Goal: Task Accomplishment & Management: Complete application form

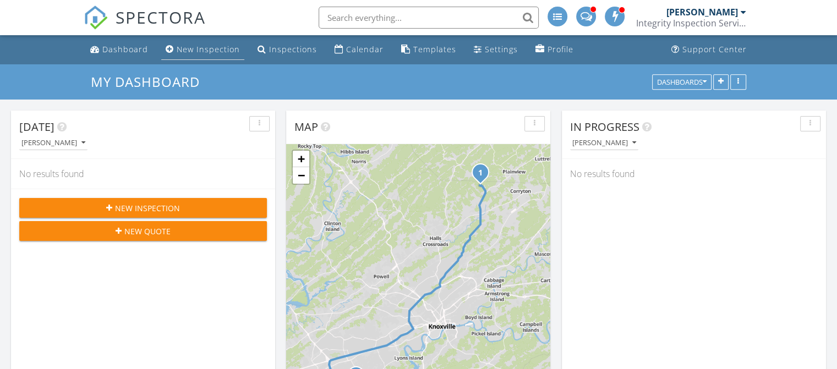
click at [213, 53] on div "New Inspection" at bounding box center [208, 49] width 63 height 10
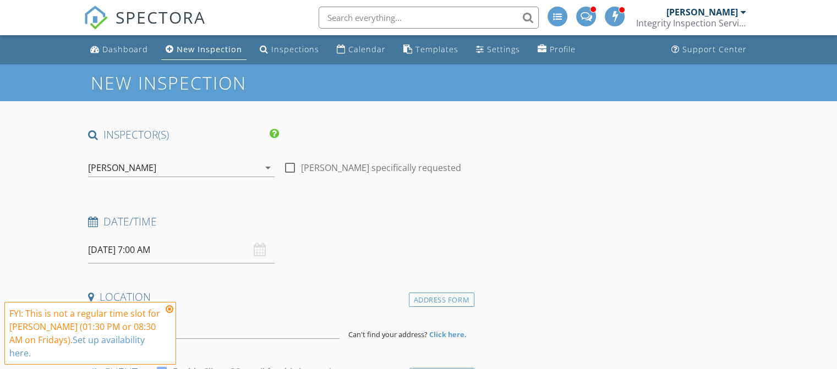
click at [269, 173] on icon "arrow_drop_down" at bounding box center [268, 167] width 13 height 13
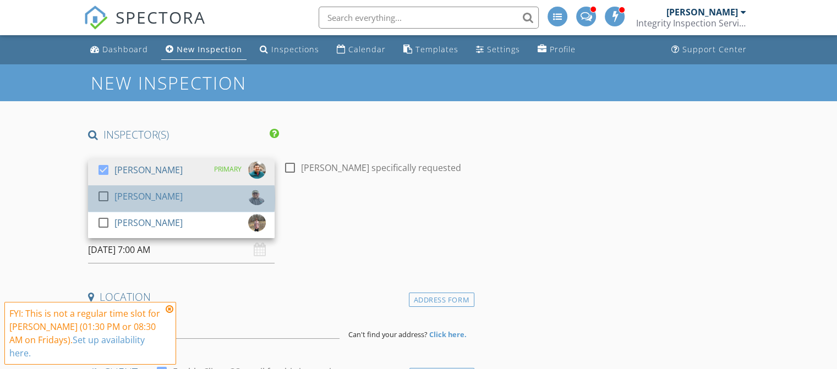
click at [185, 195] on div "check_box_outline_blank Scott Thomas" at bounding box center [181, 199] width 169 height 22
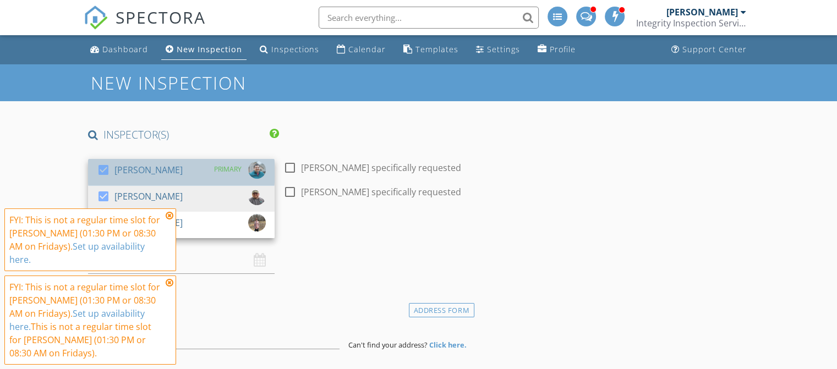
click at [158, 164] on div "[PERSON_NAME]" at bounding box center [149, 170] width 68 height 18
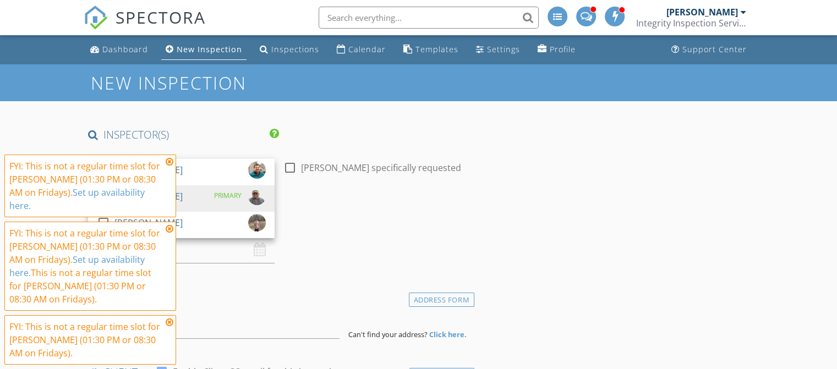
click at [166, 230] on icon at bounding box center [170, 229] width 8 height 9
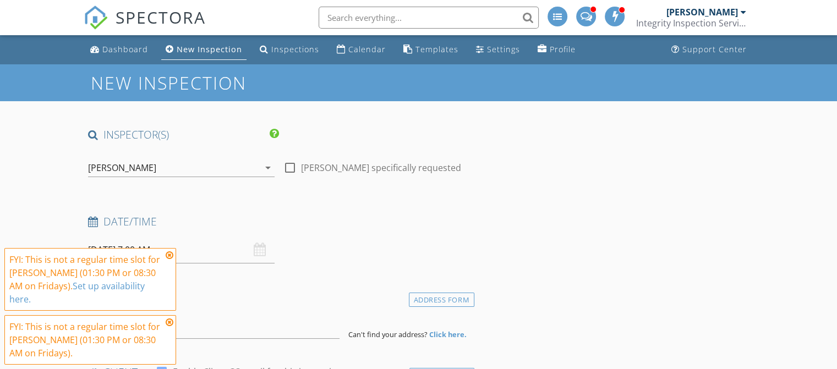
click at [171, 260] on icon at bounding box center [170, 255] width 8 height 9
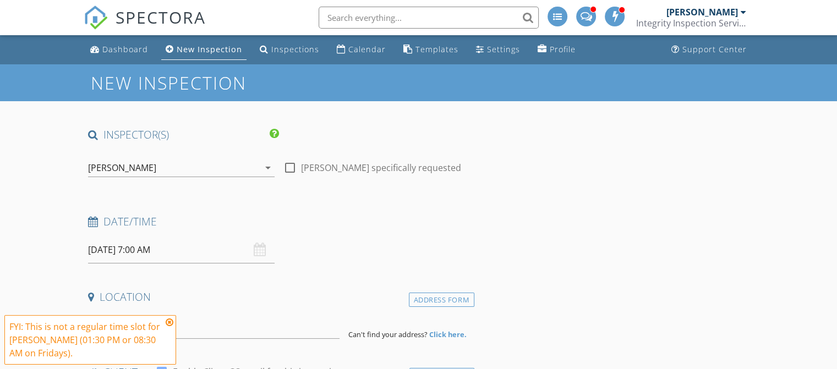
click at [170, 320] on icon at bounding box center [170, 322] width 8 height 9
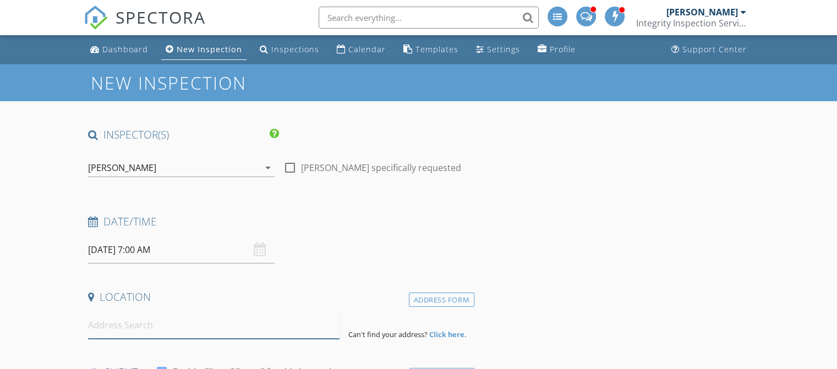
click at [135, 329] on input at bounding box center [214, 325] width 252 height 27
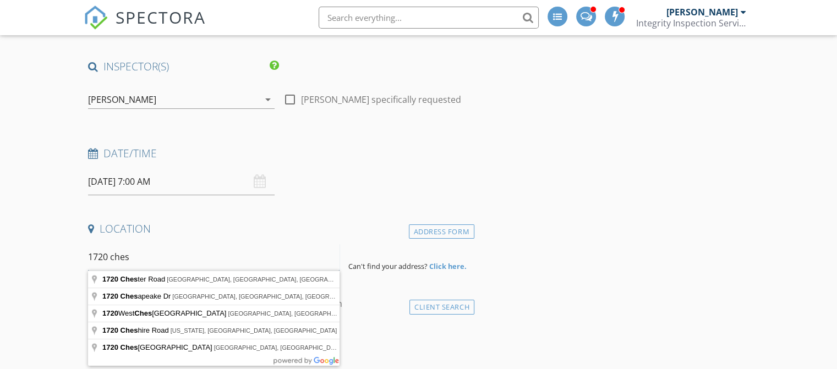
scroll to position [79, 0]
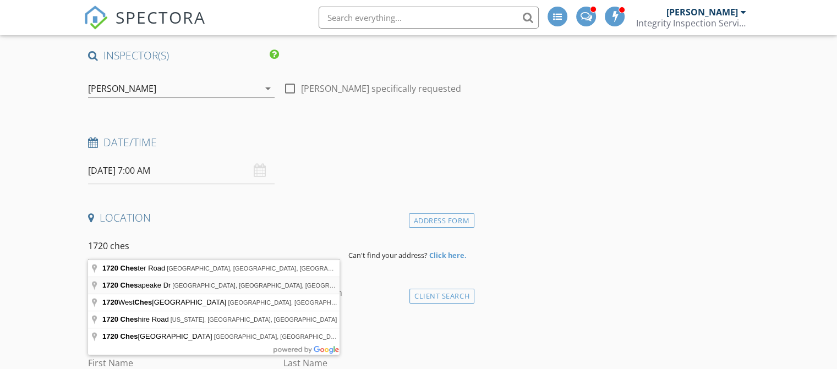
type input "1720 Chesapeake Dr, Athens, TN, USA"
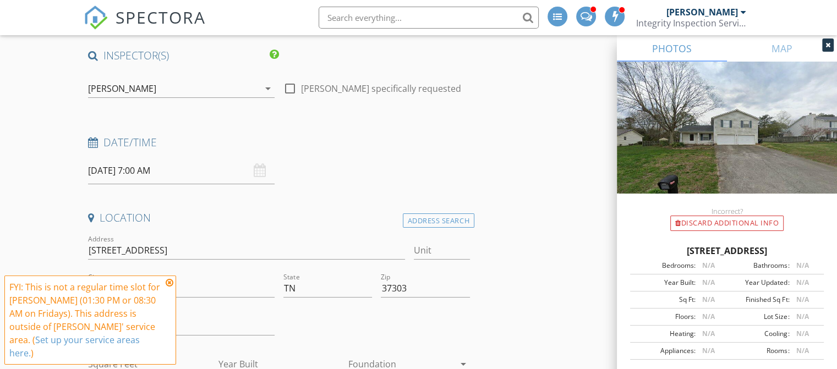
click at [170, 287] on icon at bounding box center [170, 283] width 8 height 9
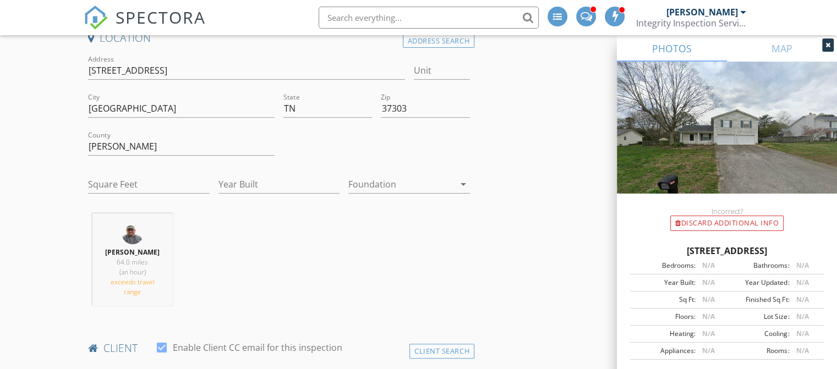
scroll to position [230, 0]
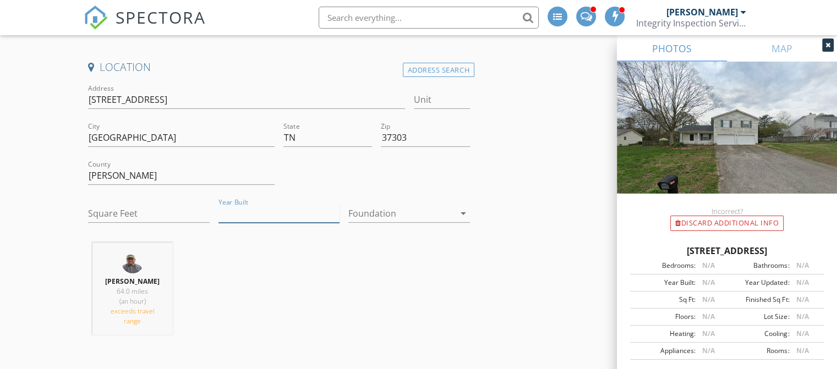
click at [241, 217] on input "Year Built" at bounding box center [280, 214] width 122 height 18
type input "1996"
click at [182, 210] on input "Square Feet" at bounding box center [149, 214] width 122 height 18
type input "1500"
click at [372, 216] on div at bounding box center [402, 214] width 106 height 18
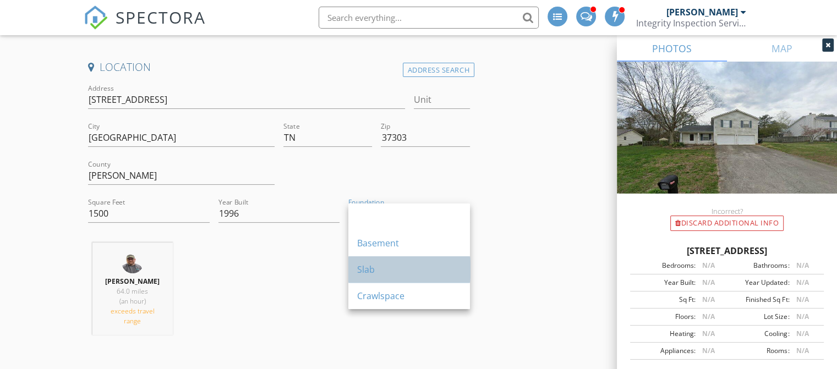
click at [365, 269] on div "Slab" at bounding box center [409, 269] width 104 height 13
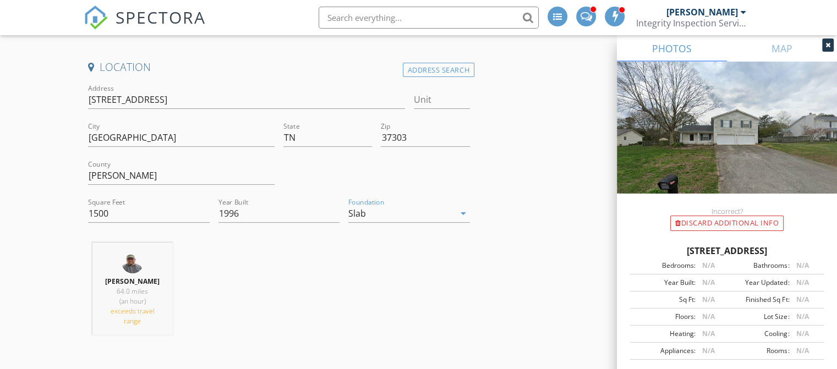
click at [275, 284] on div "Scott Thomas 64.0 miles (an hour) exceeds travel range" at bounding box center [279, 293] width 391 height 101
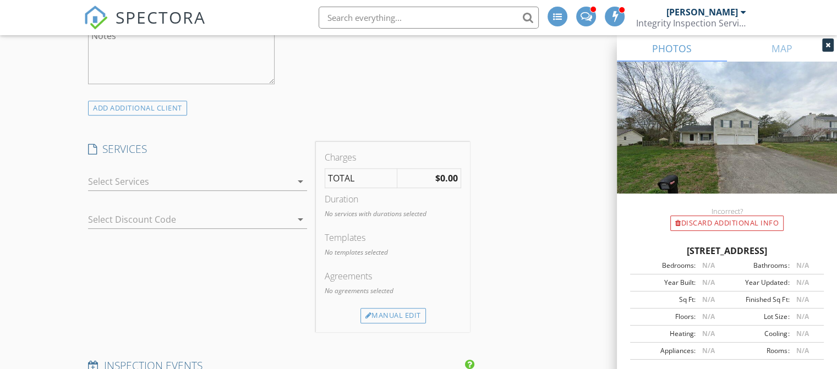
scroll to position [760, 0]
click at [264, 175] on div at bounding box center [190, 181] width 204 height 18
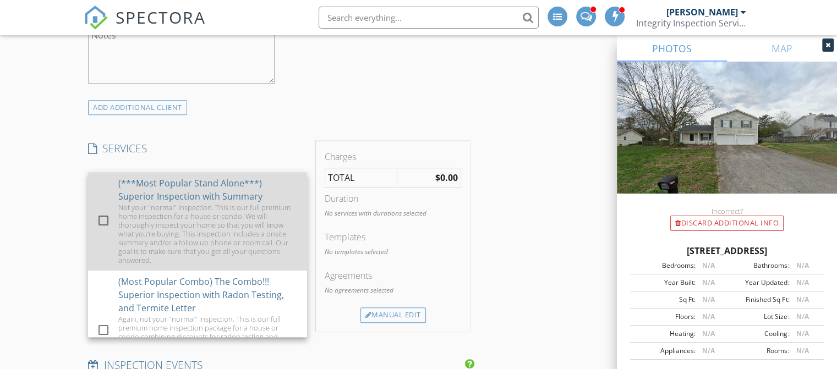
click at [101, 211] on div at bounding box center [103, 220] width 19 height 19
checkbox input "false"
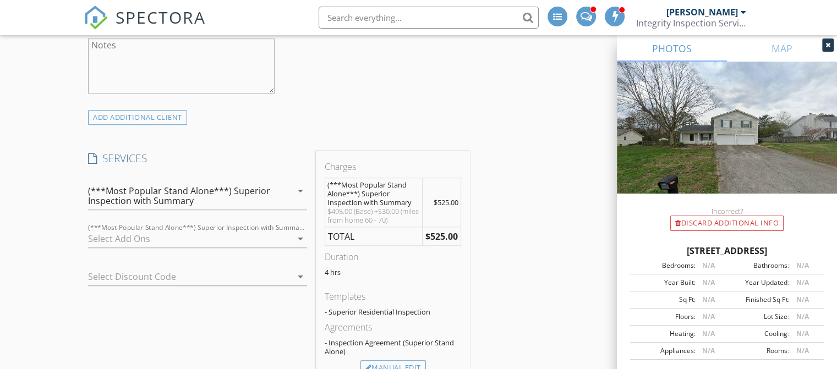
scroll to position [752, 0]
click at [105, 228] on div at bounding box center [190, 237] width 204 height 18
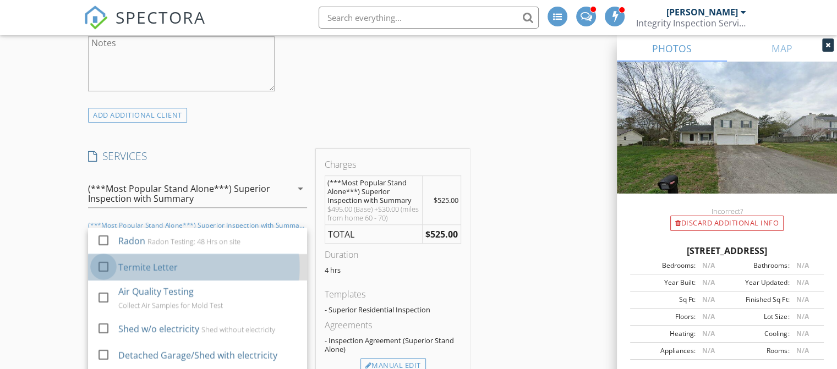
click at [104, 259] on div at bounding box center [103, 267] width 19 height 19
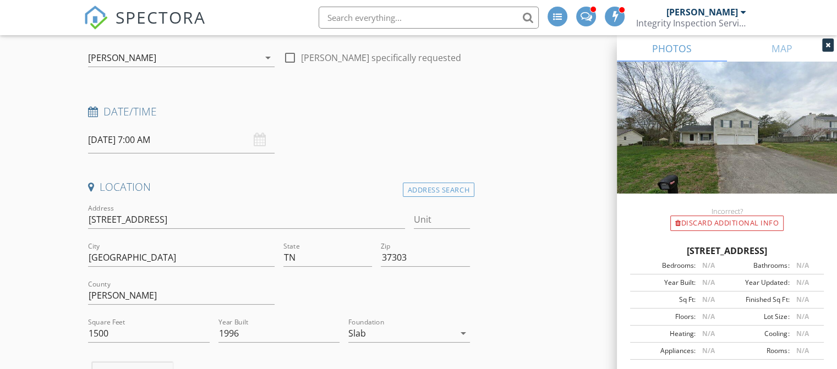
scroll to position [112, 0]
click at [111, 138] on input "08/29/2025 7:00 AM" at bounding box center [181, 137] width 187 height 27
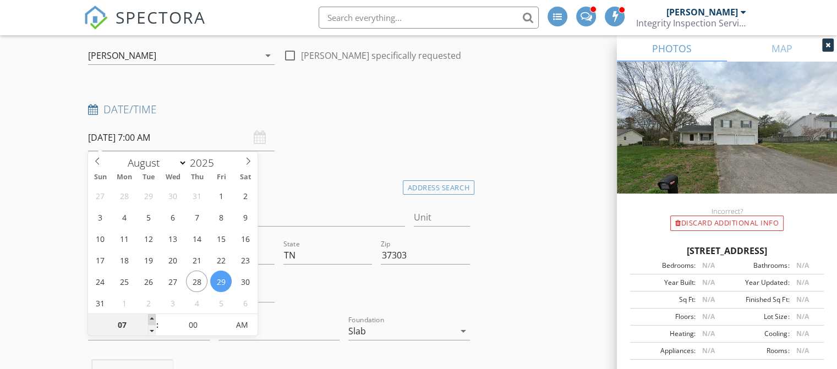
type input "08"
type input "08/29/2025 8:00 AM"
click at [154, 317] on span at bounding box center [152, 319] width 8 height 11
type input "09"
type input "08/29/2025 9:00 AM"
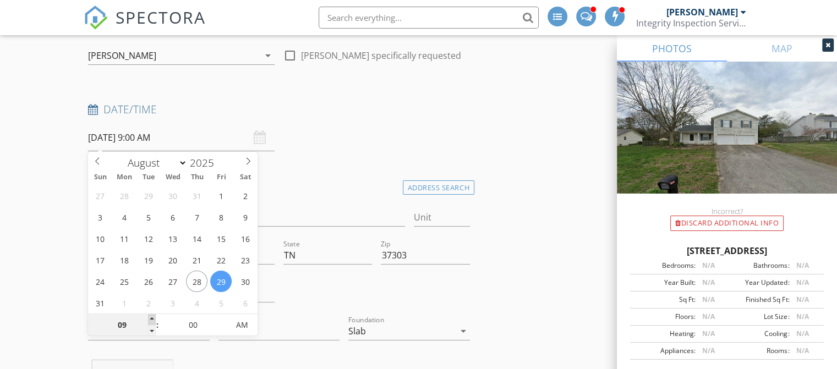
click at [154, 317] on span at bounding box center [152, 319] width 8 height 11
type input "10"
type input "08/29/2025 10:00 AM"
click at [154, 317] on span at bounding box center [152, 319] width 8 height 11
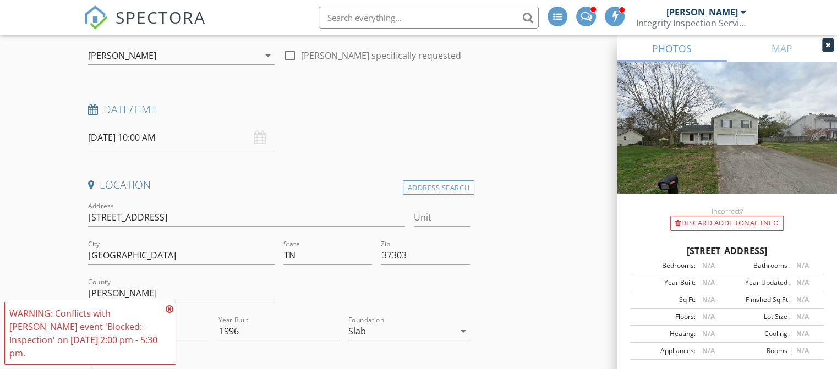
click at [154, 317] on span "FYI: This is not a regular time slot for Buck Fleming (01:30 PM or 08:30 AM on …" at bounding box center [90, 333] width 172 height 63
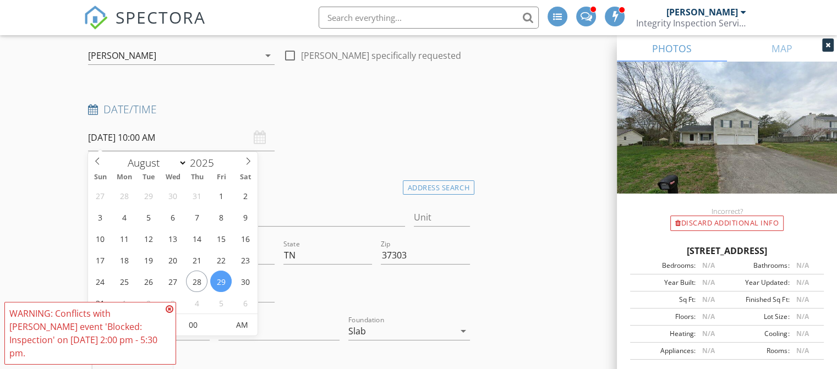
click at [167, 143] on input "08/29/2025 10:00 AM" at bounding box center [181, 137] width 187 height 27
click at [168, 314] on icon at bounding box center [170, 309] width 8 height 9
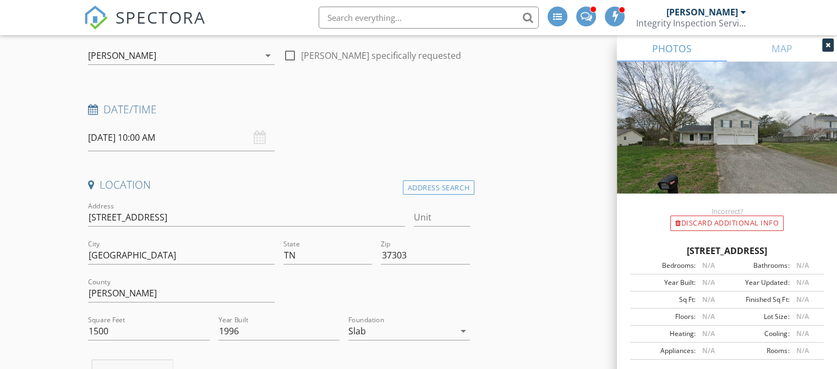
click at [145, 133] on input "08/29/2025 10:00 AM" at bounding box center [181, 137] width 187 height 27
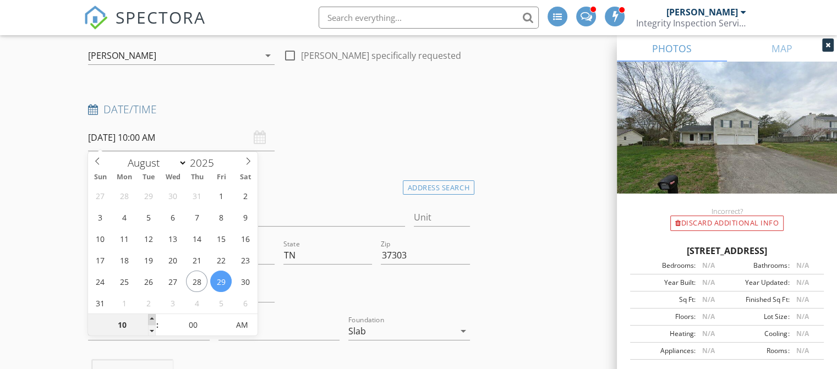
type input "11"
type input "08/29/2025 11:00 AM"
click at [156, 320] on span at bounding box center [152, 319] width 8 height 11
type input "12"
type input "08/29/2025 12:00 PM"
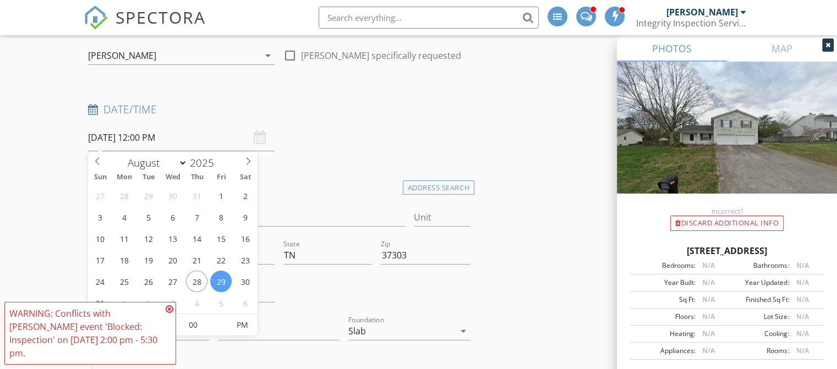
click at [168, 314] on icon at bounding box center [170, 309] width 8 height 9
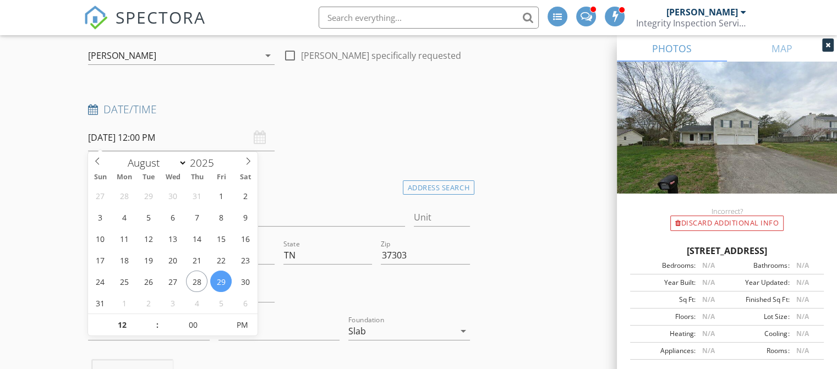
click at [153, 140] on input "08/29/2025 12:00 PM" at bounding box center [181, 137] width 187 height 27
type input "01"
type input "08/29/2025 1:00 PM"
click at [150, 317] on span at bounding box center [152, 319] width 8 height 11
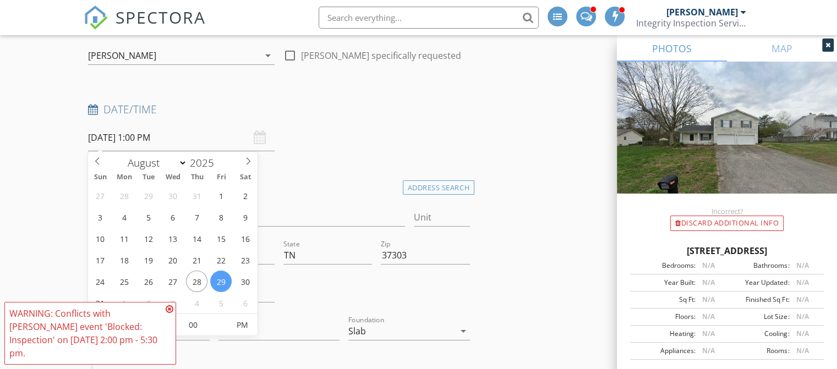
click at [170, 314] on icon at bounding box center [170, 309] width 8 height 9
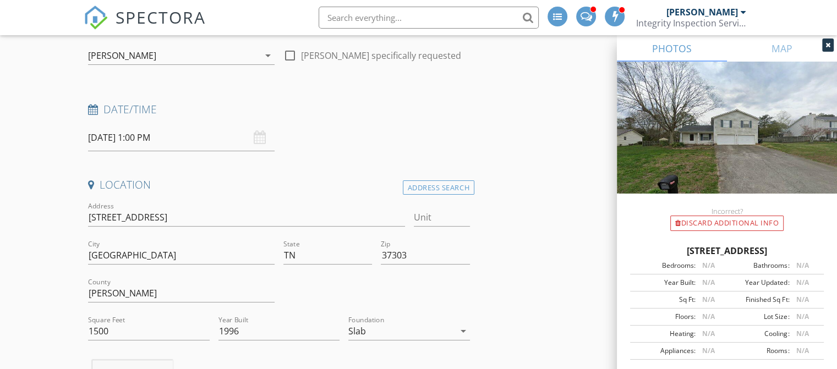
click at [160, 141] on input "08/29/2025 1:00 PM" at bounding box center [181, 137] width 187 height 27
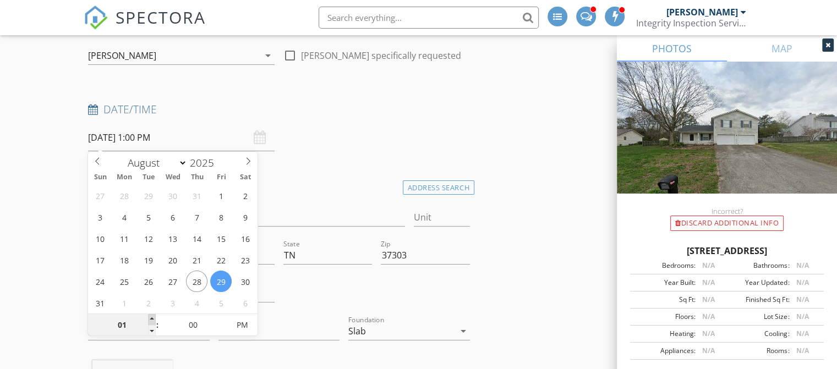
type input "02"
type input "[DATE] 2:00 PM"
click at [152, 317] on span at bounding box center [152, 319] width 8 height 11
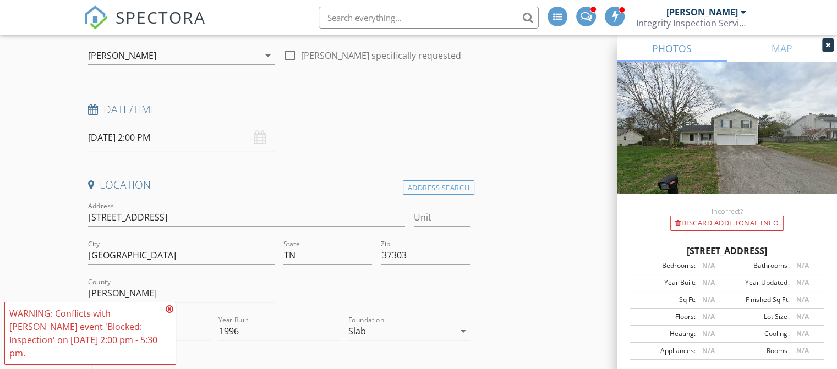
click at [171, 314] on icon at bounding box center [170, 309] width 8 height 9
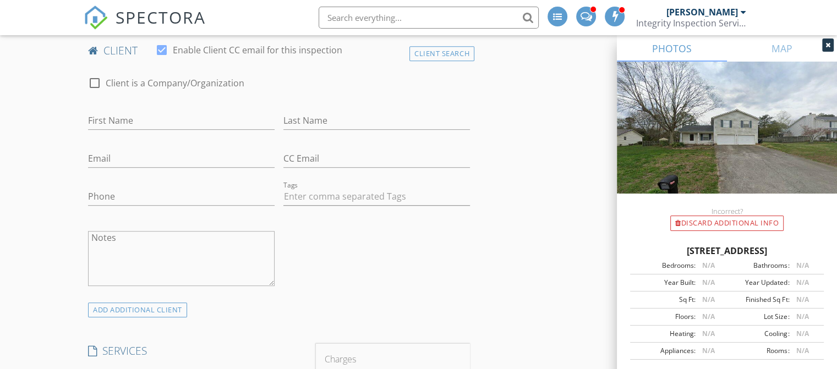
scroll to position [553, 0]
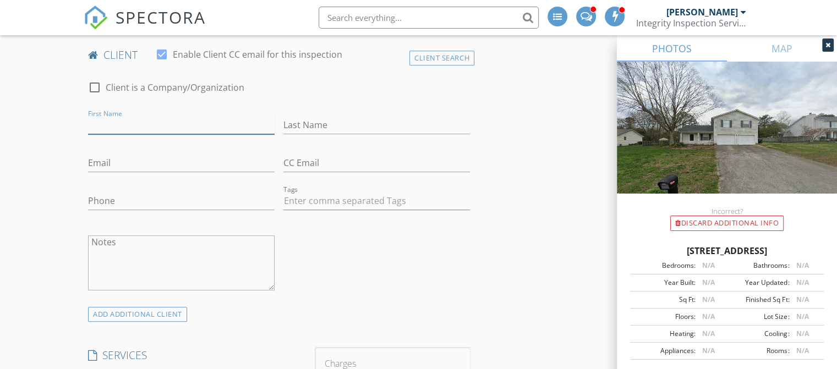
click at [158, 116] on input "First Name" at bounding box center [181, 125] width 187 height 18
type input "A"
type input "[PERSON_NAME]"
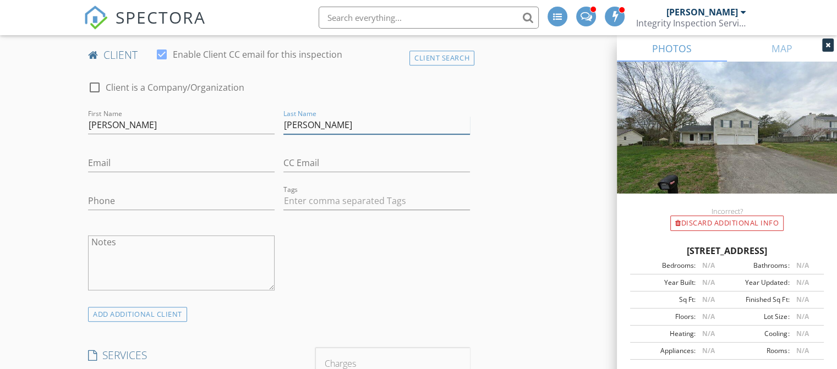
type input "[PERSON_NAME]"
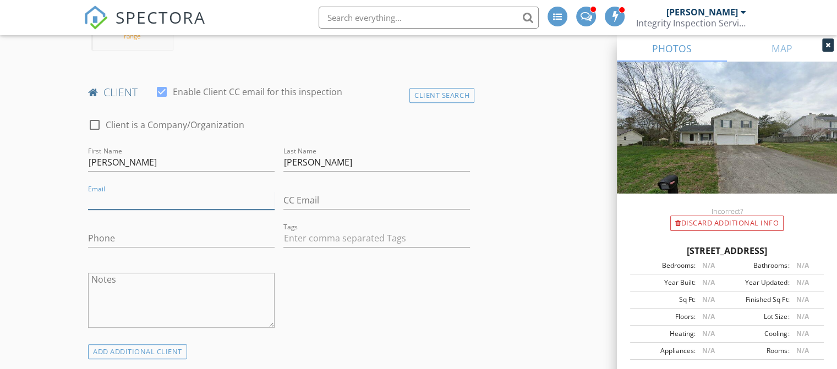
scroll to position [515, 0]
click at [105, 230] on input "Phone" at bounding box center [181, 239] width 187 height 18
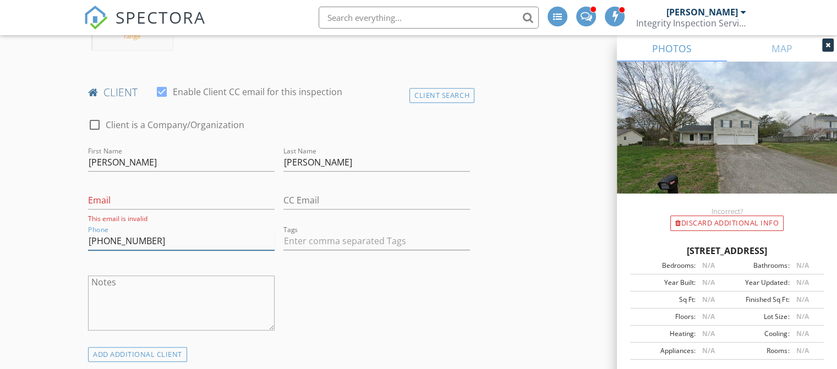
type input "[PHONE_NUMBER]"
click at [121, 192] on input "Email" at bounding box center [181, 201] width 187 height 18
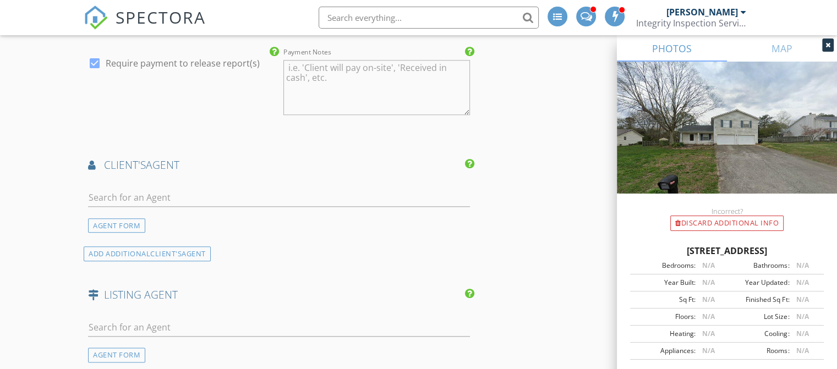
scroll to position [1254, 0]
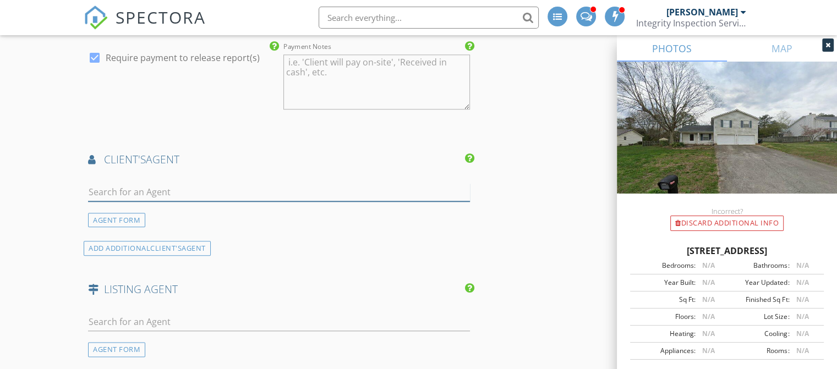
click at [119, 183] on input "text" at bounding box center [279, 192] width 382 height 18
type input "s"
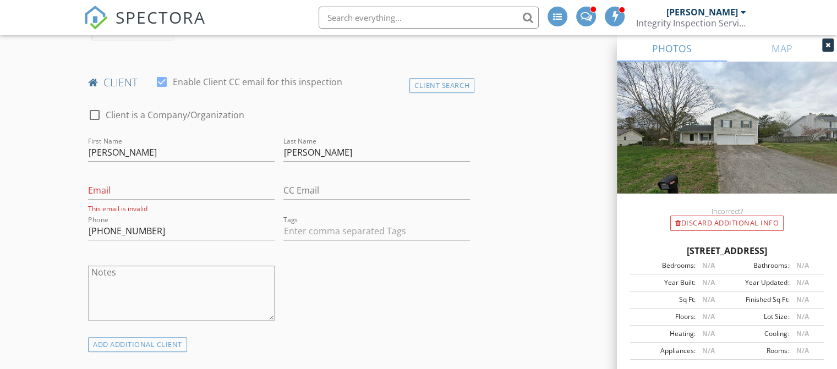
scroll to position [525, 0]
click at [119, 182] on input "Email" at bounding box center [181, 191] width 187 height 18
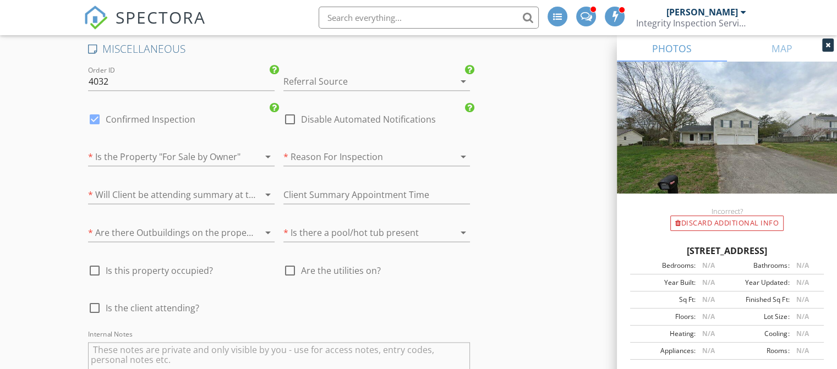
scroll to position [1670, 0]
type input "[EMAIL_ADDRESS][DOMAIN_NAME]"
click at [325, 147] on div at bounding box center [362, 156] width 156 height 18
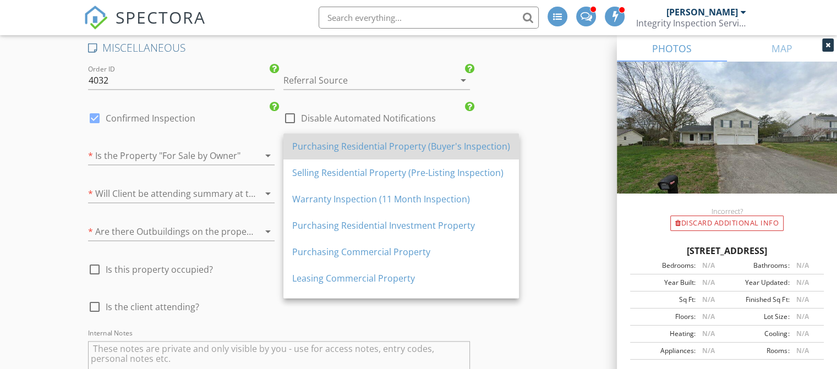
click at [335, 141] on div "Purchasing Residential Property (Buyer's Inspection)" at bounding box center [401, 146] width 218 height 13
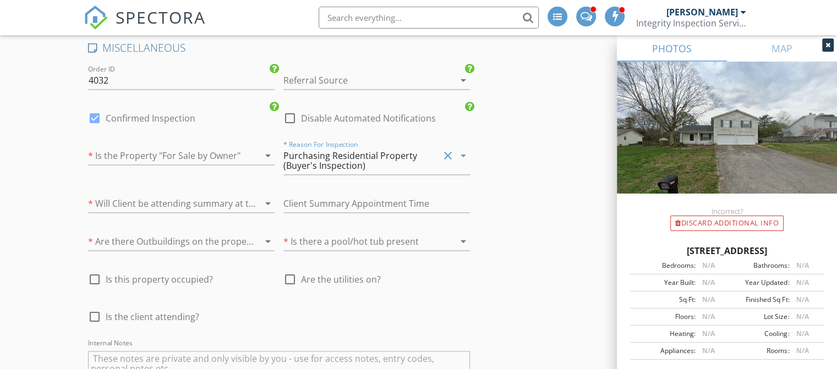
click at [227, 147] on div at bounding box center [166, 156] width 156 height 18
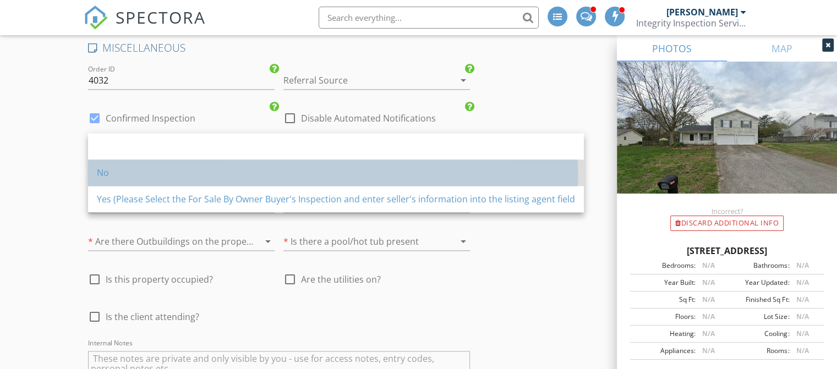
click at [176, 169] on div "No" at bounding box center [336, 172] width 478 height 13
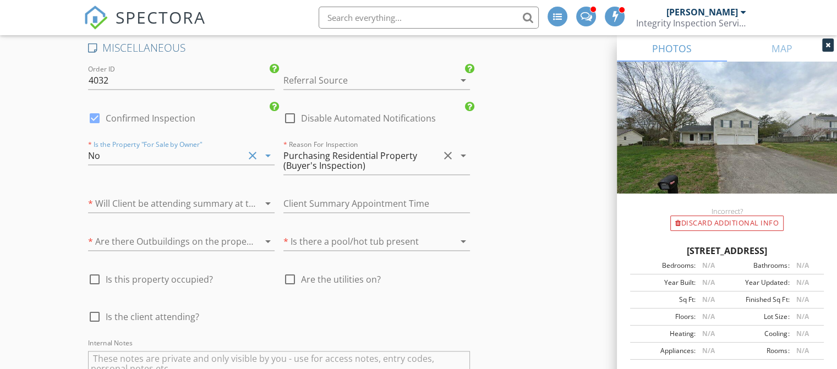
click at [156, 195] on div at bounding box center [166, 204] width 156 height 18
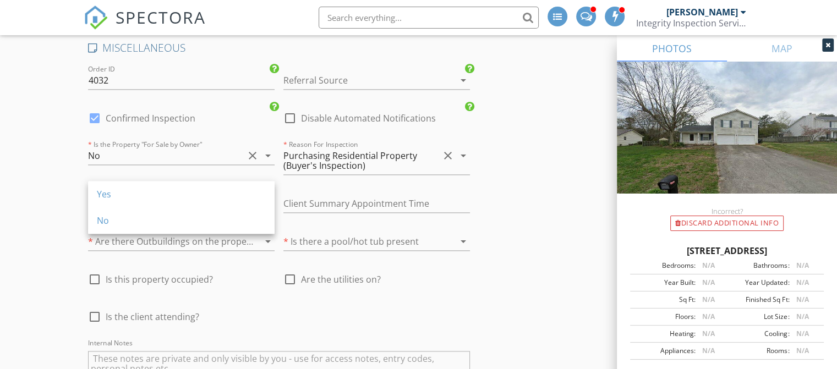
click at [156, 191] on div "Yes" at bounding box center [181, 194] width 169 height 13
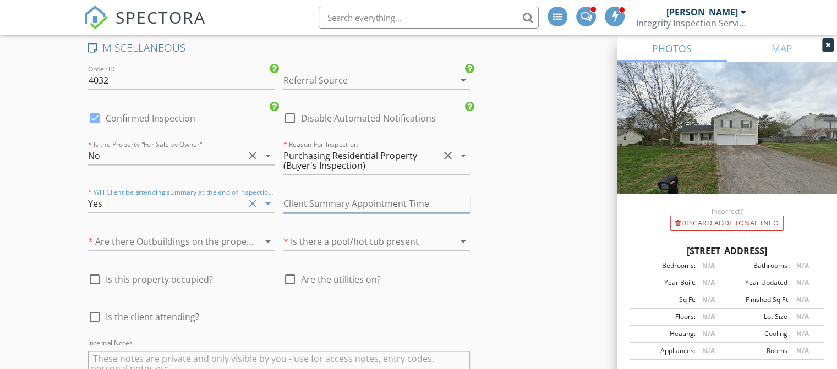
click at [303, 195] on input "text" at bounding box center [377, 204] width 187 height 18
type input "5:00"
click at [236, 233] on div at bounding box center [166, 242] width 156 height 18
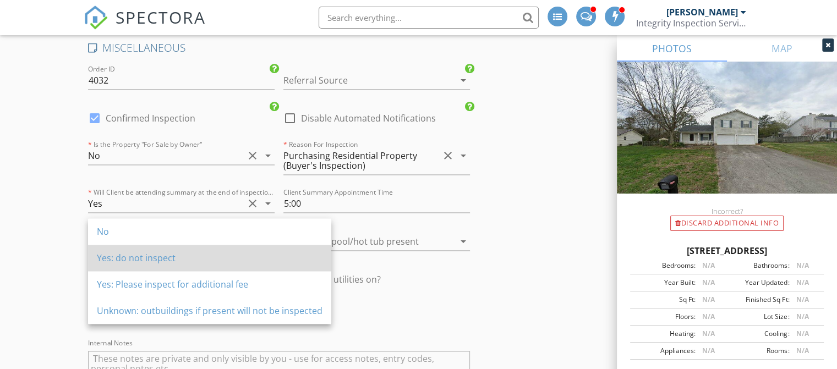
click at [195, 259] on div "Yes: do not inspect" at bounding box center [210, 258] width 226 height 13
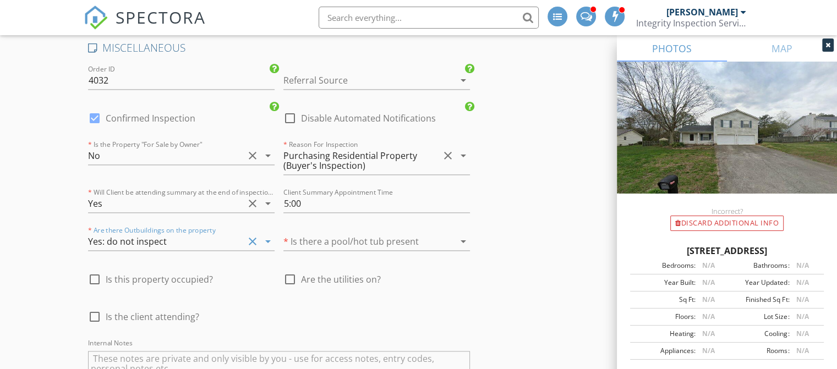
click at [340, 233] on div at bounding box center [362, 242] width 156 height 18
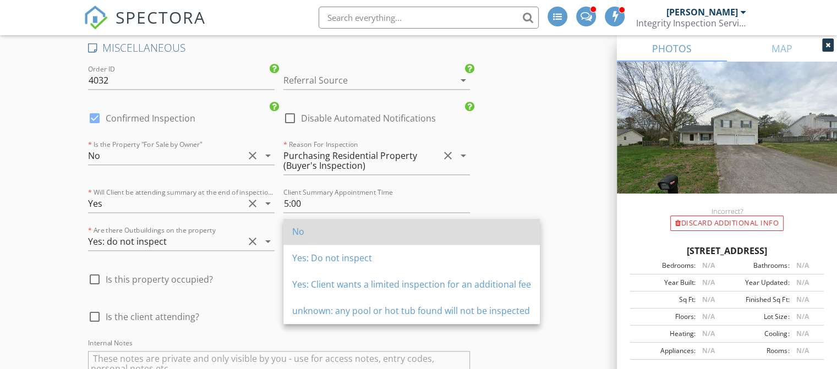
click at [316, 230] on div "No" at bounding box center [411, 231] width 239 height 13
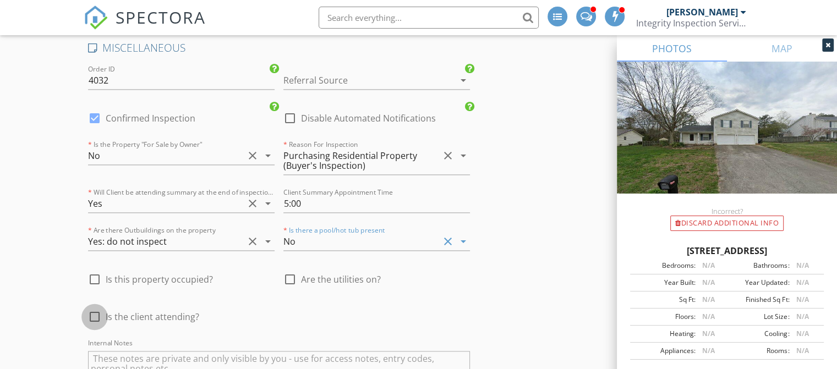
click at [94, 308] on div at bounding box center [94, 317] width 19 height 19
checkbox input "true"
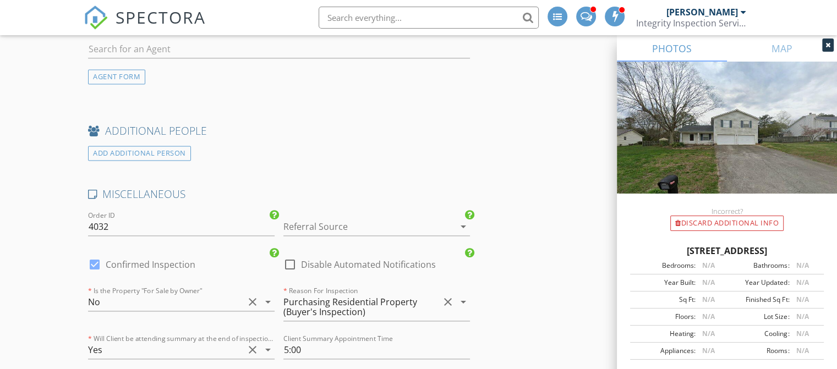
scroll to position [1510, 0]
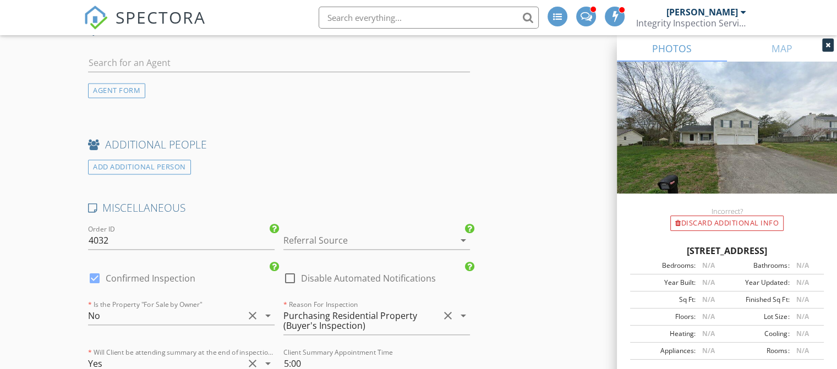
click at [319, 232] on div at bounding box center [362, 241] width 156 height 18
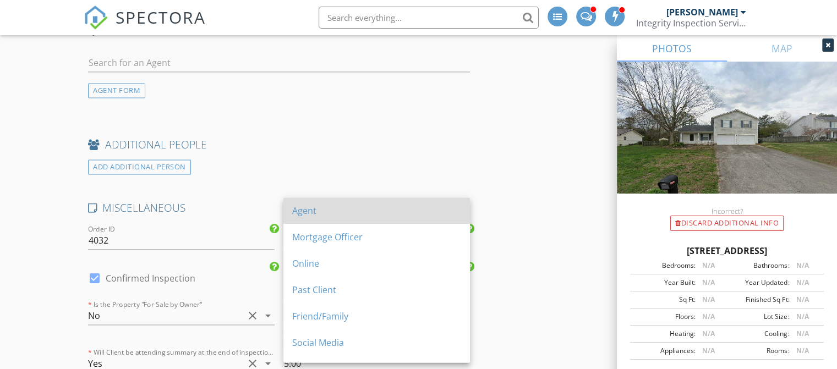
click at [322, 210] on div "Agent" at bounding box center [376, 210] width 169 height 13
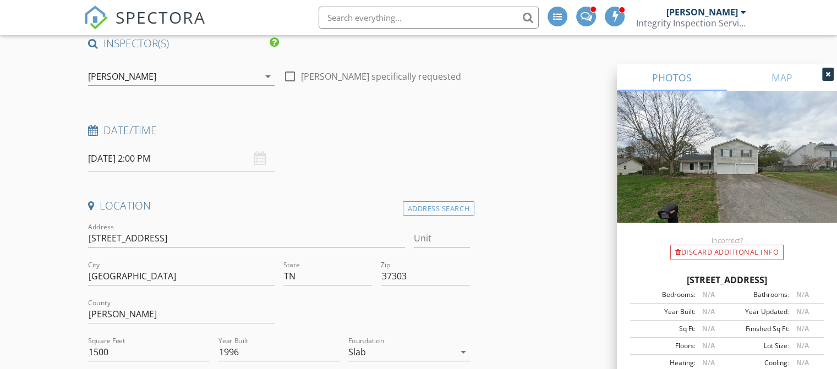
scroll to position [0, 0]
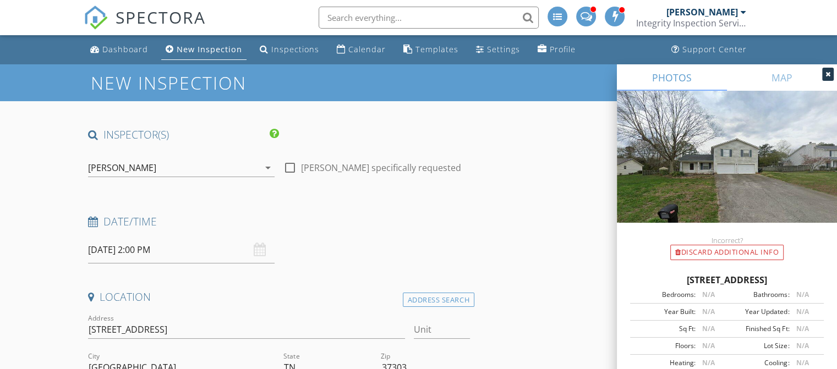
click at [289, 169] on div at bounding box center [290, 168] width 19 height 19
checkbox input "true"
drag, startPoint x: 289, startPoint y: 167, endPoint x: 341, endPoint y: 230, distance: 81.6
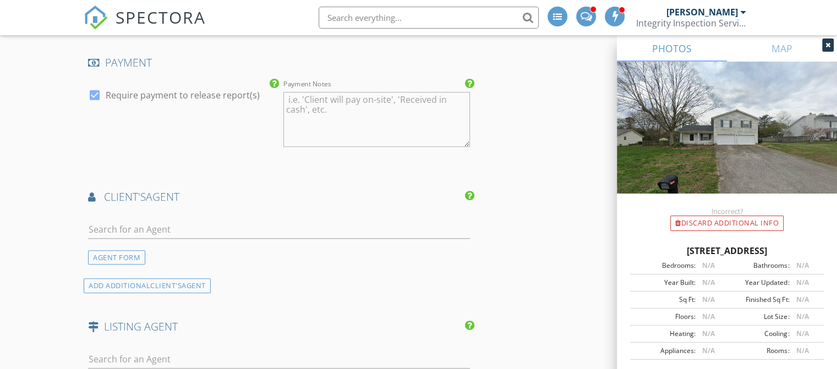
scroll to position [1216, 0]
click at [280, 222] on input "text" at bounding box center [279, 228] width 382 height 18
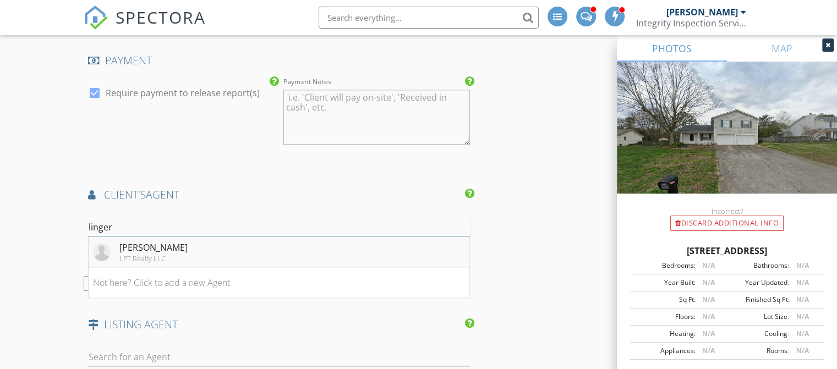
type input "linger"
click at [179, 241] on div "[PERSON_NAME]" at bounding box center [153, 247] width 68 height 13
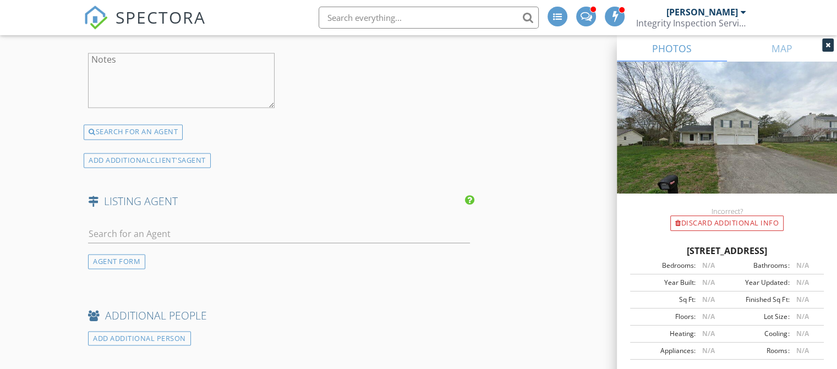
scroll to position [1549, 0]
click at [168, 224] on input "text" at bounding box center [279, 233] width 382 height 18
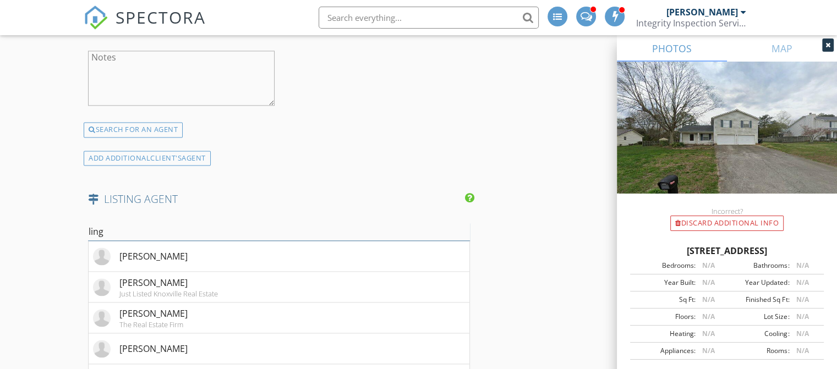
scroll to position [1552, 0]
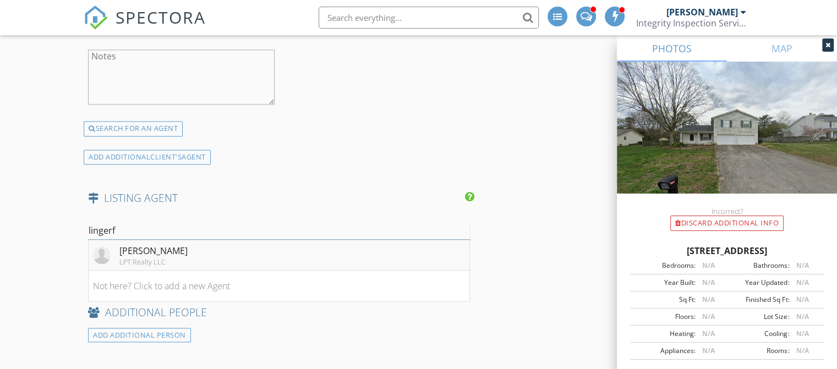
type input "lingerf"
click at [167, 244] on div "[PERSON_NAME]" at bounding box center [153, 250] width 68 height 13
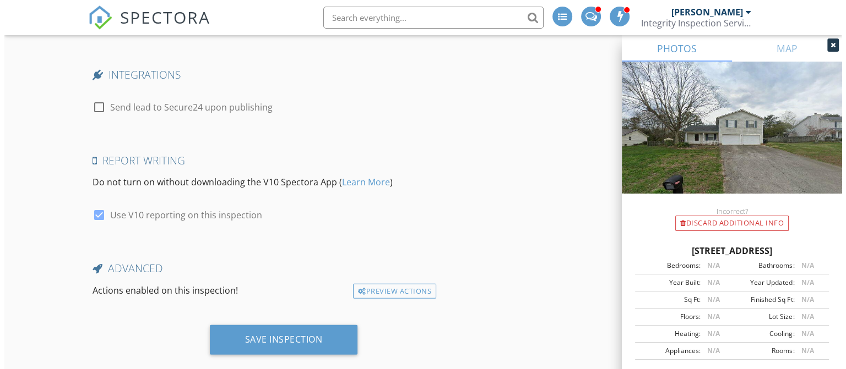
scroll to position [2489, 0]
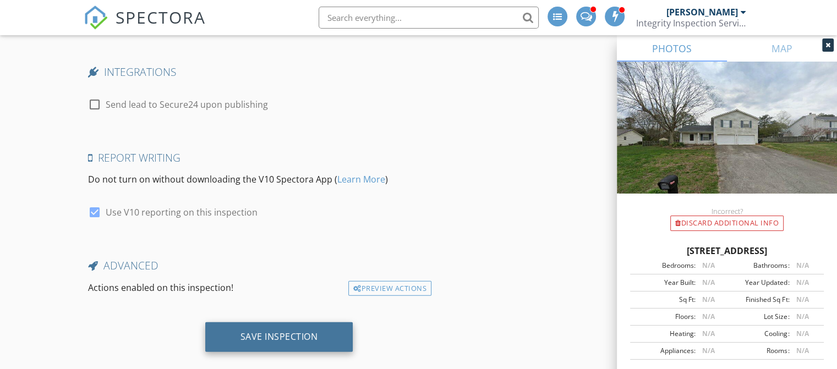
click at [301, 331] on div "Save Inspection" at bounding box center [280, 336] width 78 height 11
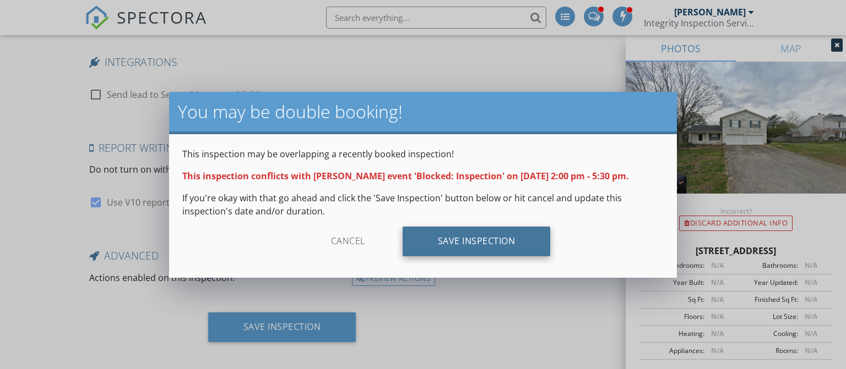
click at [477, 248] on div "Save Inspection" at bounding box center [476, 242] width 148 height 30
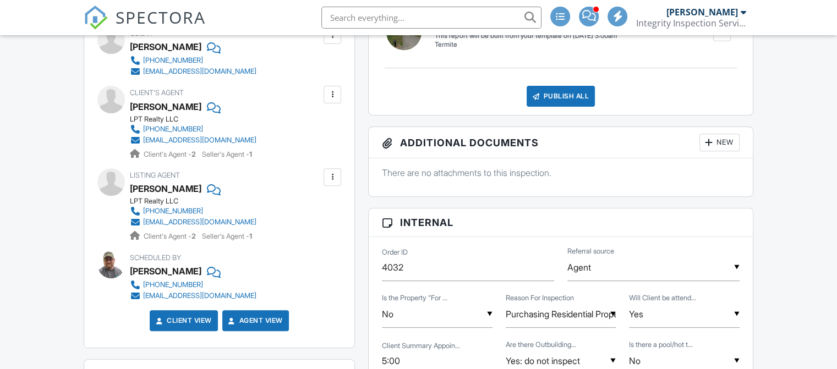
click at [330, 99] on div at bounding box center [332, 94] width 11 height 11
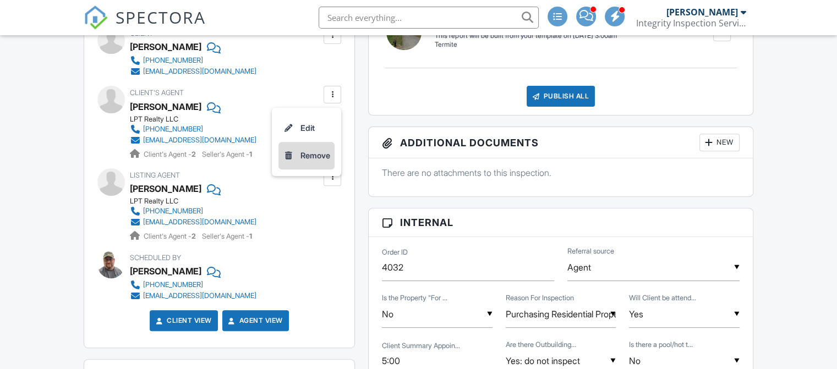
click at [309, 155] on li "Remove" at bounding box center [307, 156] width 56 height 28
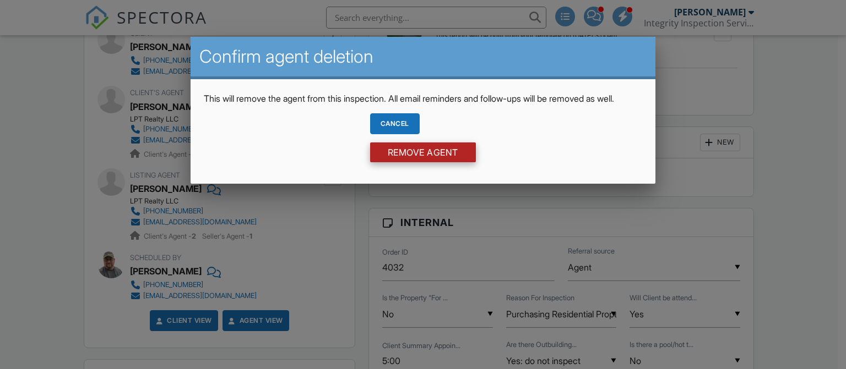
click at [394, 162] on input "Remove Agent" at bounding box center [423, 153] width 106 height 20
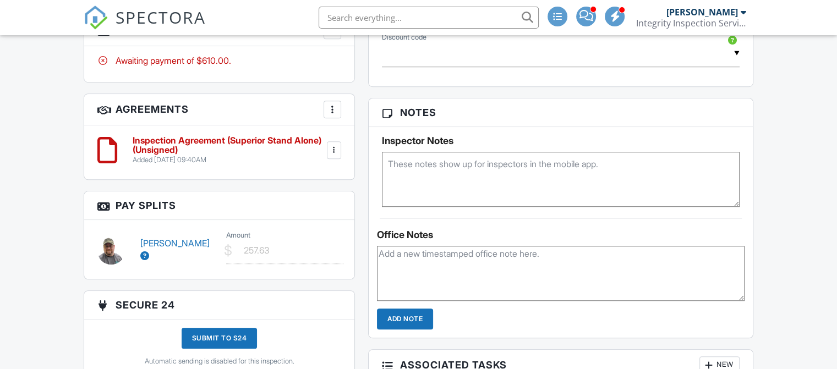
scroll to position [832, 0]
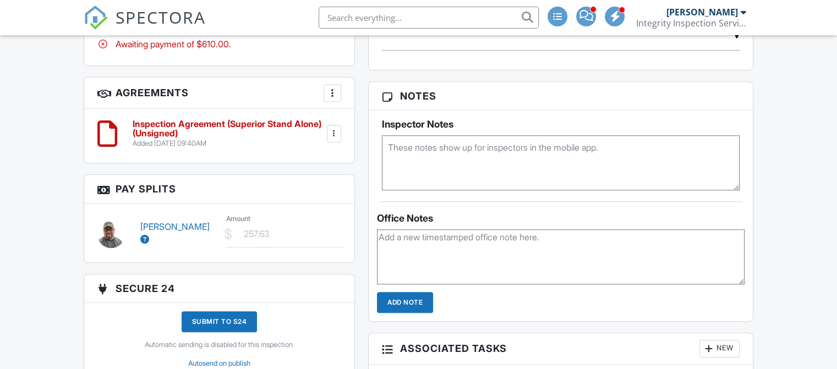
click at [407, 158] on textarea at bounding box center [561, 162] width 358 height 55
type textarea "Lockbox - 5469"
click at [777, 181] on div "Dashboard New Inspection Inspections Calendar Templates Settings Profile Suppor…" at bounding box center [418, 33] width 837 height 1660
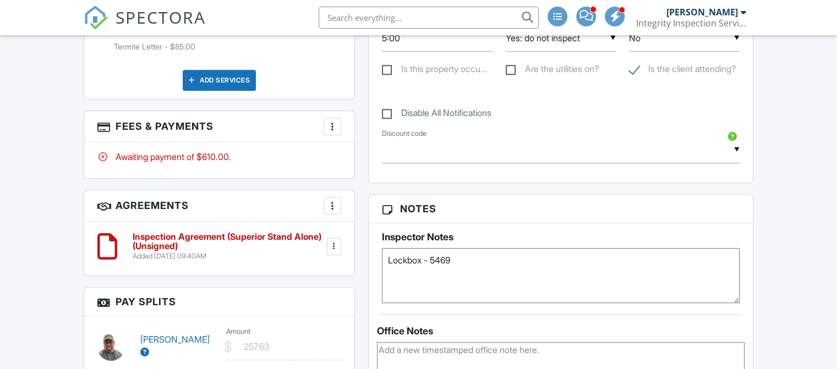
scroll to position [717, 0]
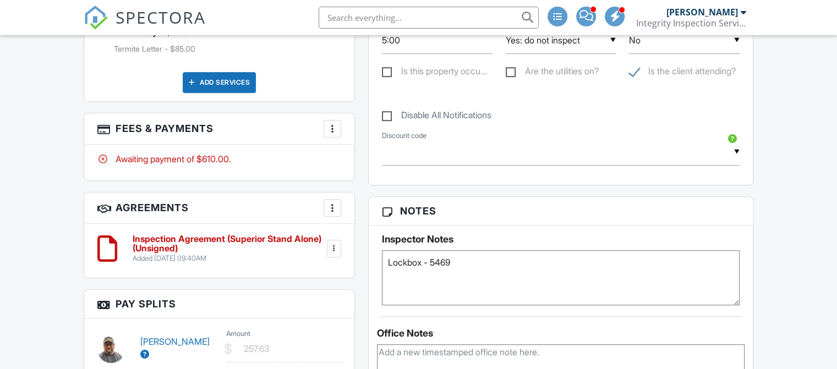
click at [777, 181] on div "Dashboard New Inspection Inspections Calendar Templates Settings Profile Suppor…" at bounding box center [418, 148] width 837 height 1660
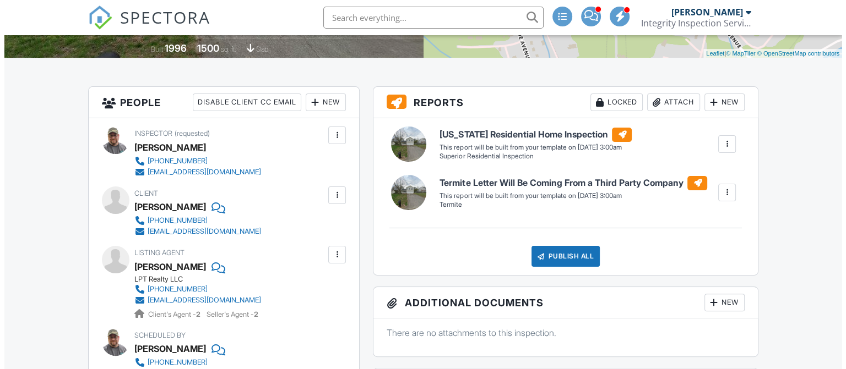
scroll to position [238, 0]
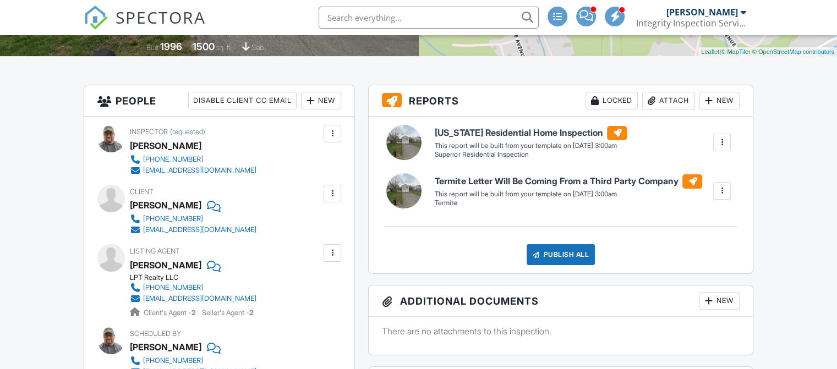
click at [334, 201] on div at bounding box center [333, 194] width 18 height 18
click at [304, 232] on li "Edit" at bounding box center [307, 228] width 56 height 28
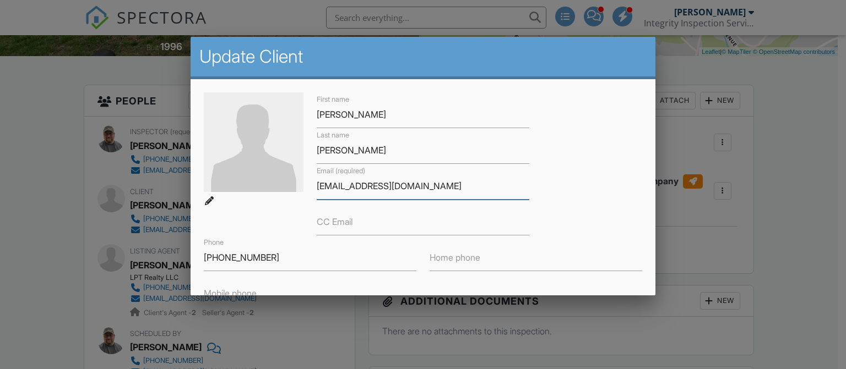
click at [336, 186] on input "[EMAIL_ADDRESS][DOMAIN_NAME]" at bounding box center [423, 186] width 213 height 27
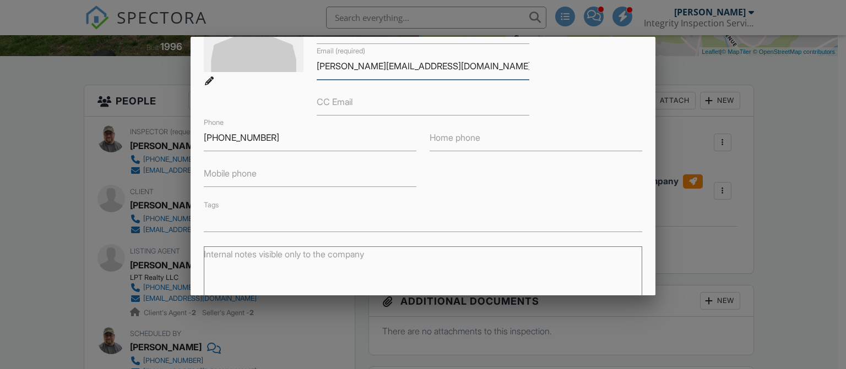
scroll to position [175, 0]
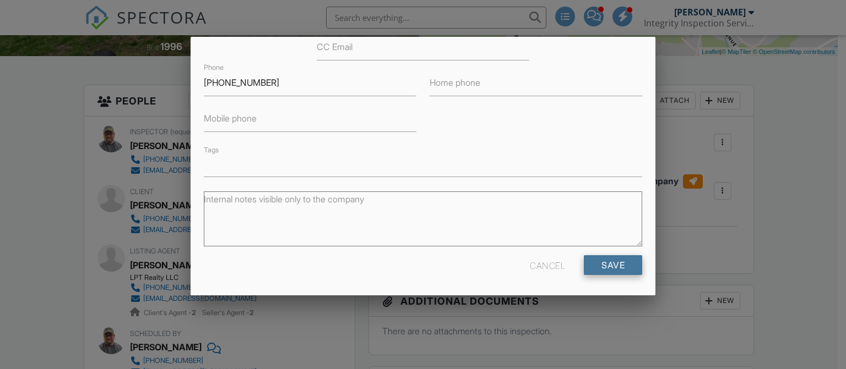
type input "[PERSON_NAME][EMAIL_ADDRESS][DOMAIN_NAME]"
click at [592, 266] on input "Save" at bounding box center [613, 265] width 58 height 20
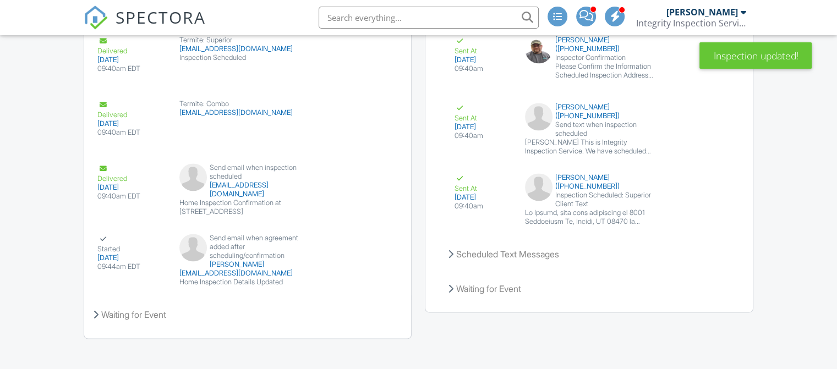
scroll to position [1637, 0]
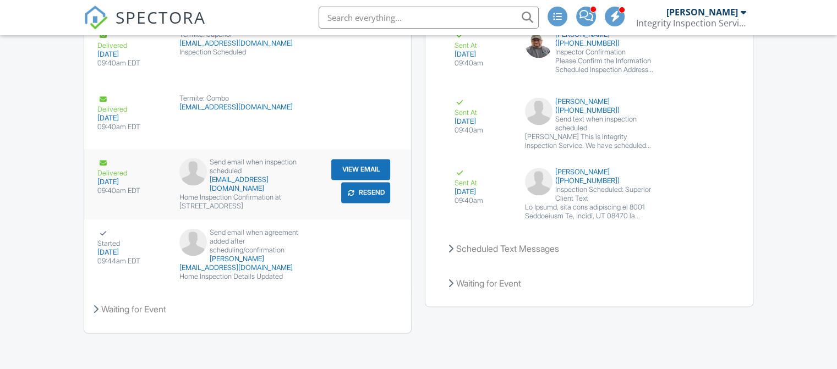
click at [362, 198] on button "Resend" at bounding box center [365, 192] width 49 height 21
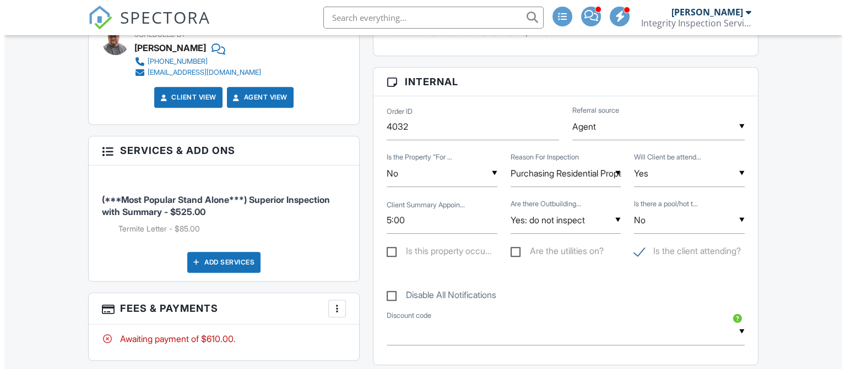
scroll to position [537, 0]
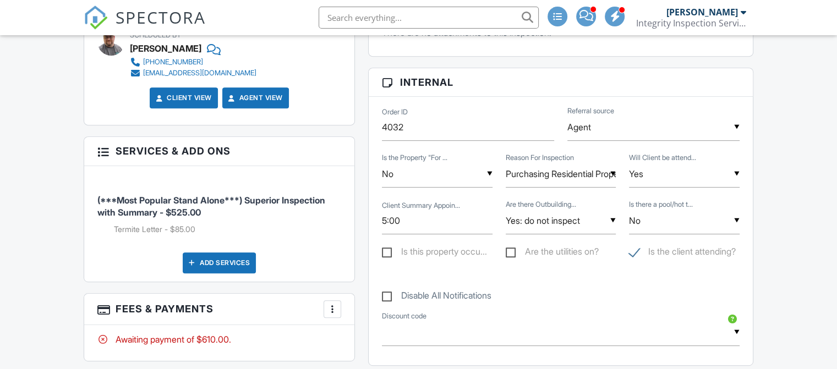
click at [202, 257] on div "Add Services" at bounding box center [219, 263] width 73 height 21
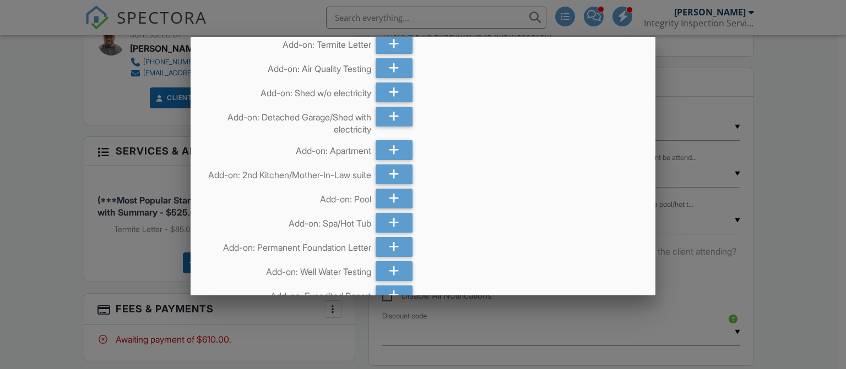
scroll to position [0, 0]
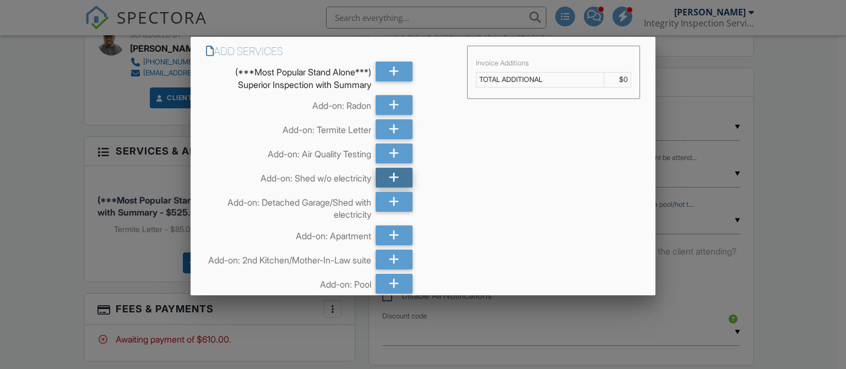
click at [394, 177] on icon at bounding box center [394, 178] width 10 height 20
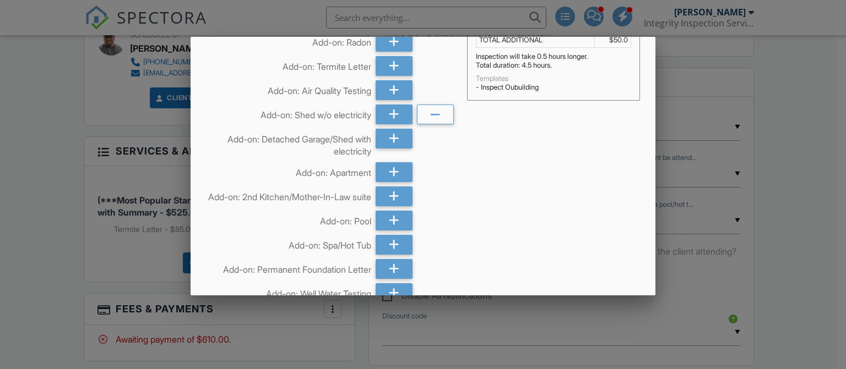
scroll to position [62, 0]
click at [430, 117] on icon at bounding box center [435, 116] width 10 height 20
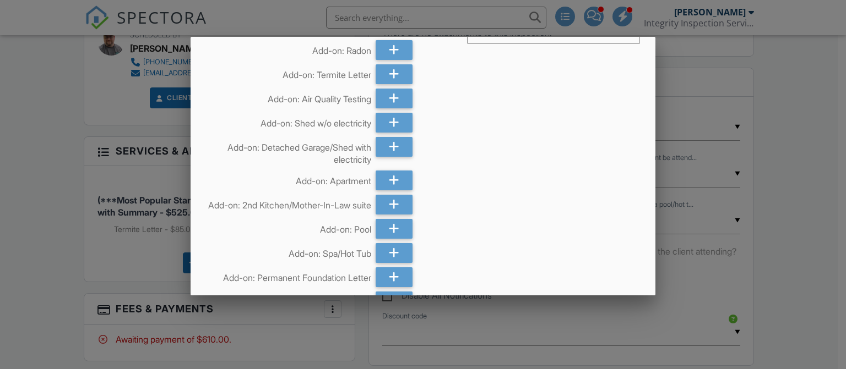
scroll to position [59, 0]
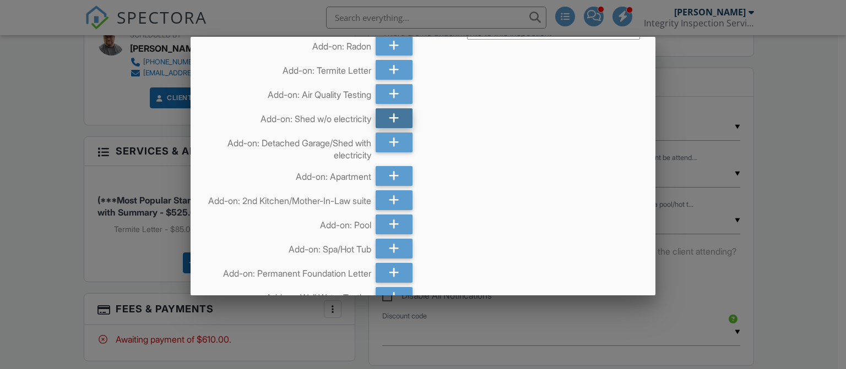
click at [383, 117] on div at bounding box center [393, 118] width 37 height 20
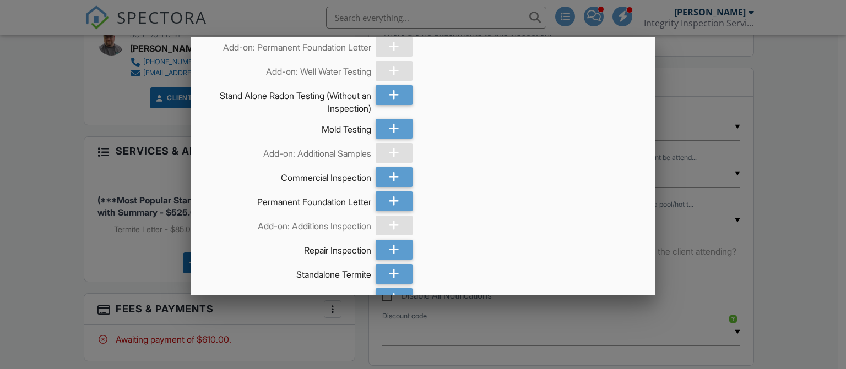
scroll to position [1352, 0]
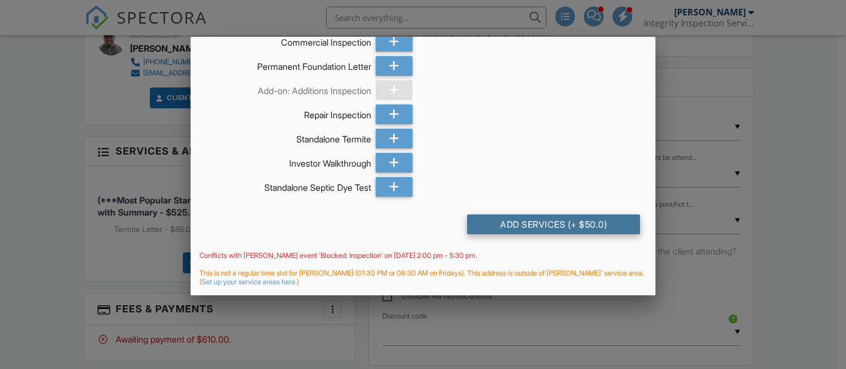
click at [540, 224] on div "Add Services (+ $50.0)" at bounding box center [553, 225] width 173 height 20
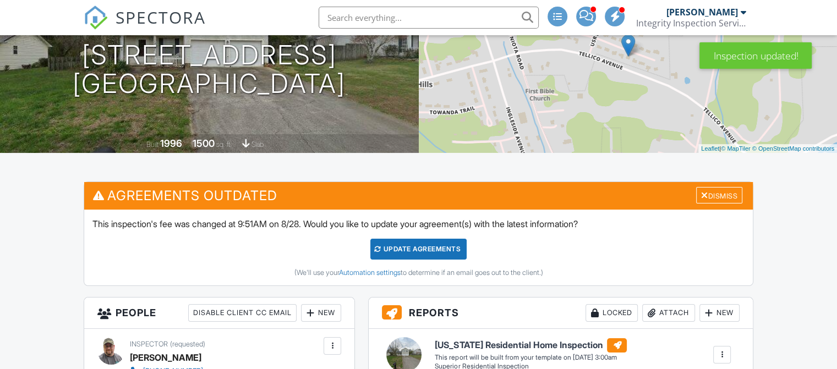
click at [400, 247] on div "Update Agreements" at bounding box center [419, 249] width 96 height 21
